Goal: Information Seeking & Learning: Find contact information

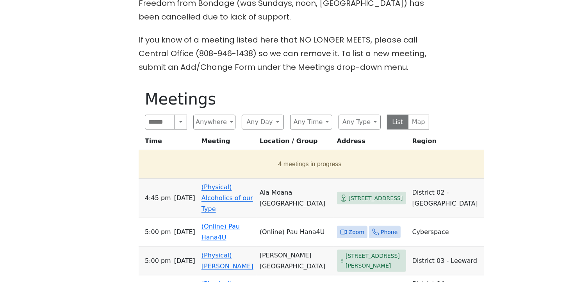
scroll to position [304, 0]
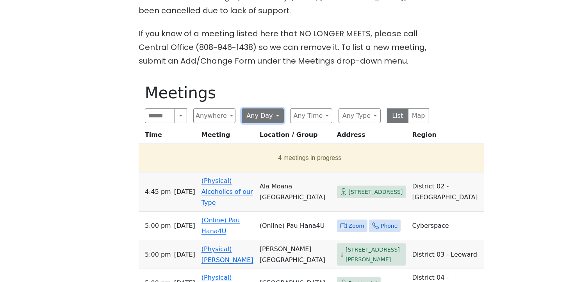
click at [277, 109] on button "Any Day" at bounding box center [263, 116] width 42 height 15
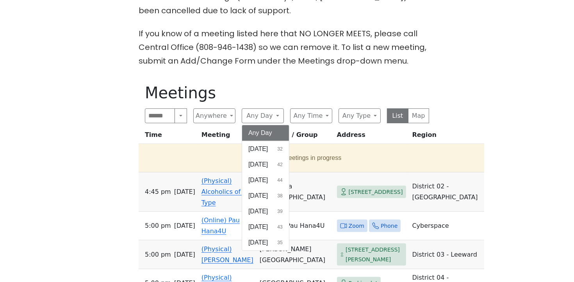
click at [272, 173] on button "Tuesday 44" at bounding box center [265, 181] width 47 height 16
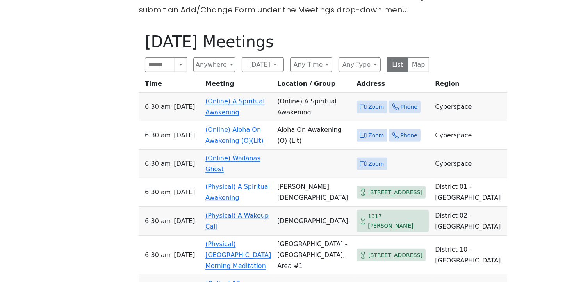
scroll to position [354, 0]
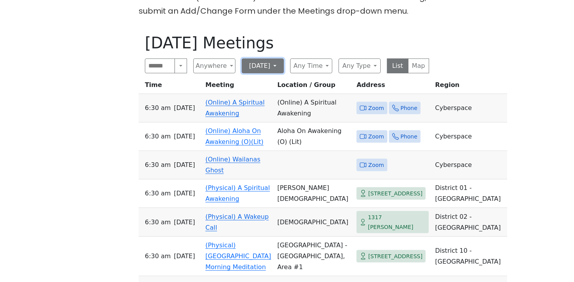
click at [277, 59] on button "Tuesday" at bounding box center [263, 66] width 42 height 15
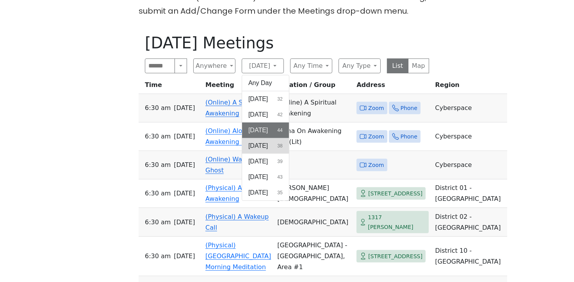
click at [259, 141] on span "Wednesday" at bounding box center [258, 145] width 20 height 9
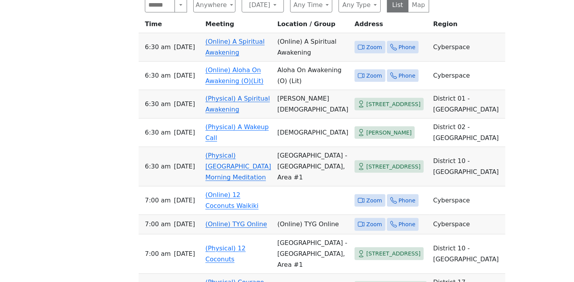
scroll to position [244, 0]
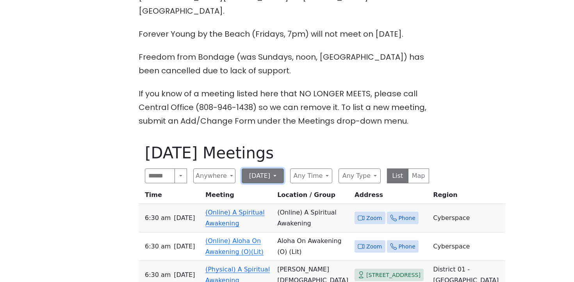
click at [280, 169] on button "Wednesday" at bounding box center [263, 176] width 42 height 15
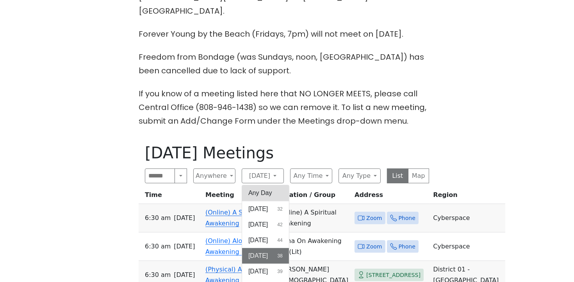
click at [261, 186] on button "Any Day" at bounding box center [265, 194] width 47 height 16
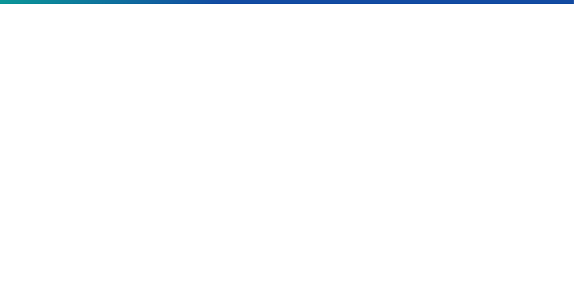
scroll to position [190, 0]
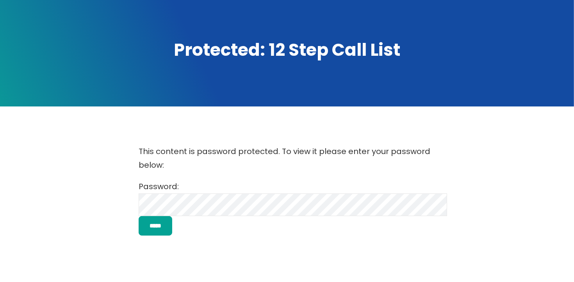
scroll to position [84, 0]
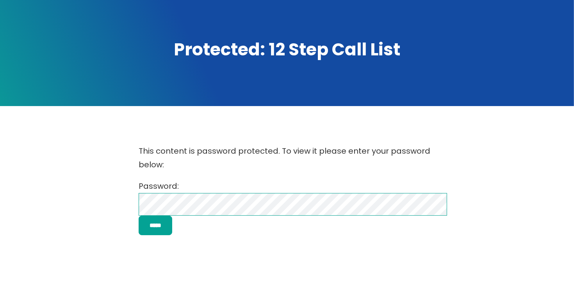
click at [104, 200] on div "This content is password protected. To view it please enter your password below…" at bounding box center [287, 190] width 517 height 107
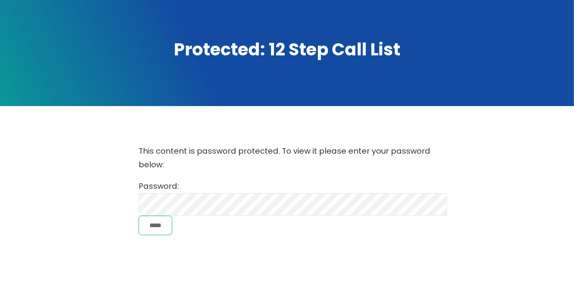
click at [151, 229] on input "*****" at bounding box center [156, 226] width 34 height 20
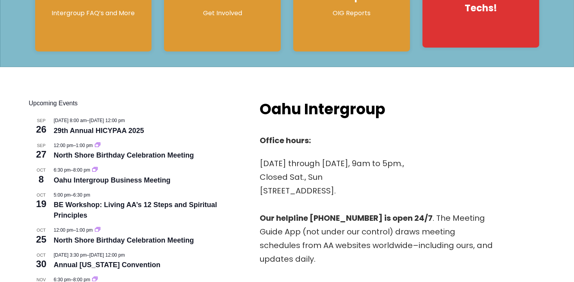
scroll to position [241, 0]
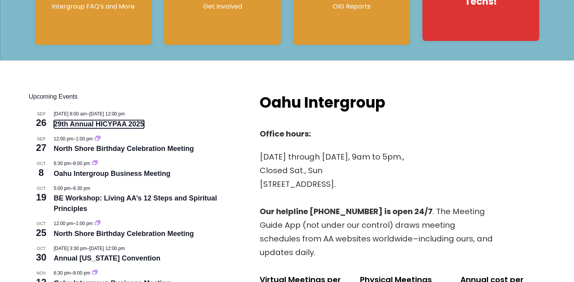
click at [85, 123] on link "29th Annual HICYPAA 2025" at bounding box center [99, 124] width 90 height 8
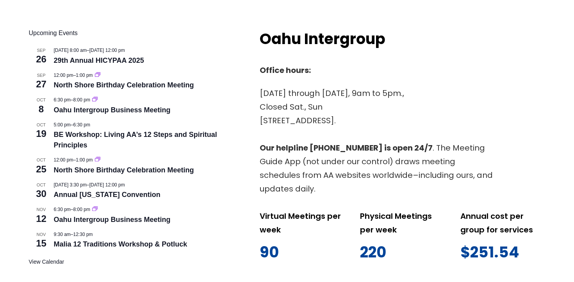
scroll to position [305, 0]
click at [107, 196] on link "Annual [US_STATE] Convention" at bounding box center [107, 195] width 107 height 8
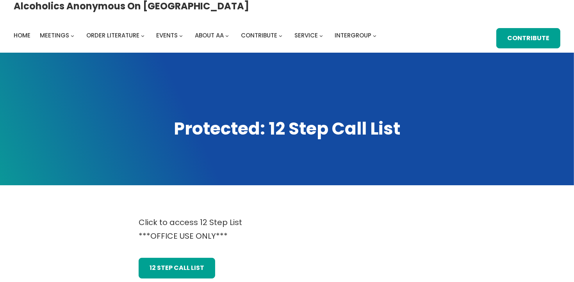
scroll to position [9, 0]
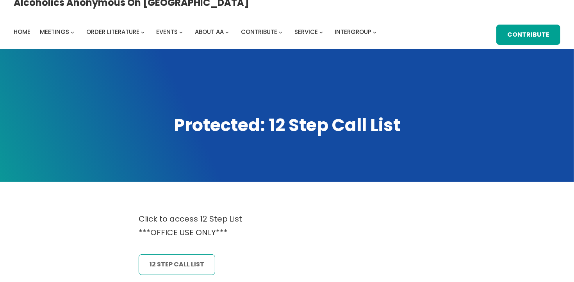
click at [192, 258] on link "12 Step CAll List" at bounding box center [177, 265] width 77 height 20
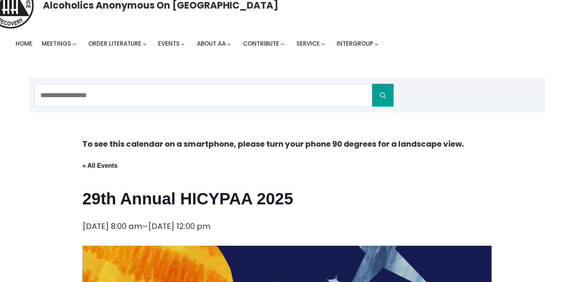
scroll to position [26, 0]
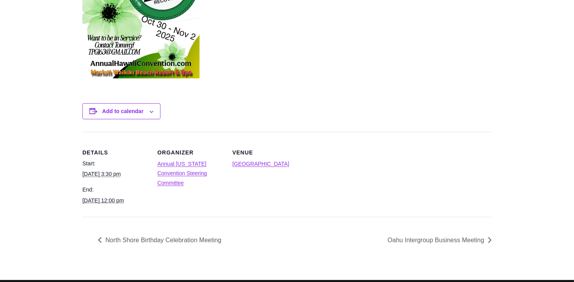
scroll to position [363, 0]
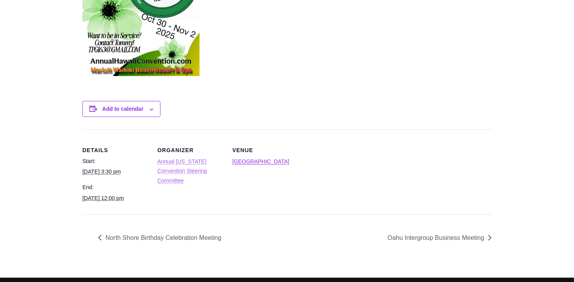
click at [197, 173] on link "Annual [US_STATE] Convention Steering Committee" at bounding box center [182, 171] width 50 height 25
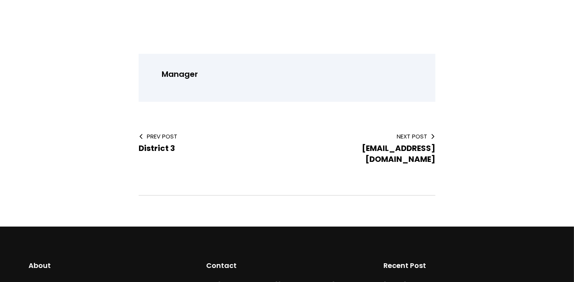
scroll to position [210, 0]
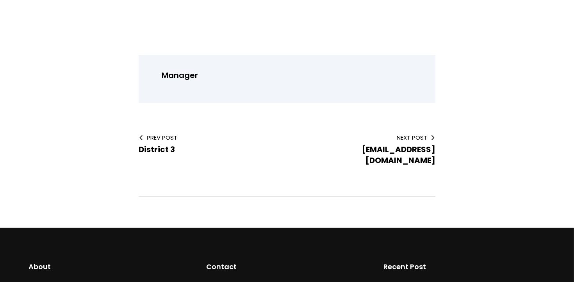
click at [240, 112] on div "Manager Prev Post District 3 Next Post [EMAIL_ADDRESS][DOMAIN_NAME]" at bounding box center [287, 115] width 517 height 164
click at [220, 31] on main "Manager Prev Post District 3 Next Post [EMAIL_ADDRESS][DOMAIN_NAME]" at bounding box center [287, 100] width 517 height 238
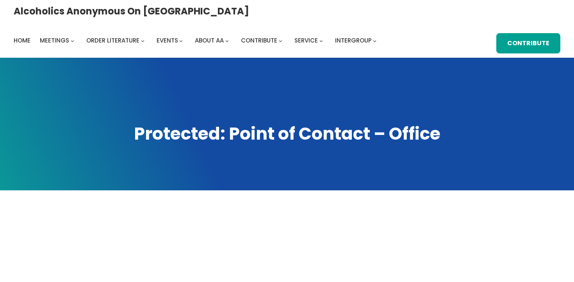
scroll to position [190, 0]
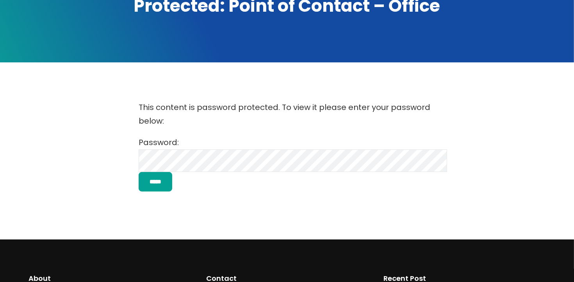
scroll to position [139, 0]
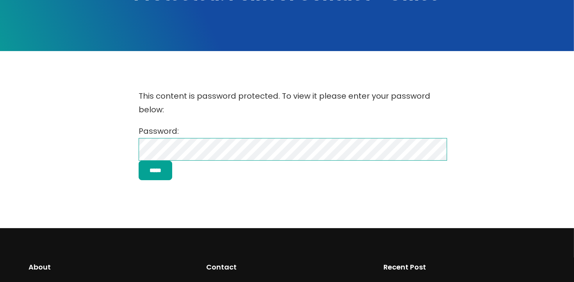
click at [80, 152] on div "This content is password protected. To view it please enter your password below…" at bounding box center [287, 135] width 517 height 107
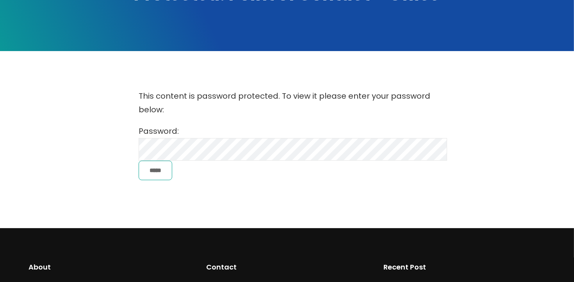
click at [152, 170] on input "*****" at bounding box center [156, 171] width 34 height 20
